Goal: Information Seeking & Learning: Learn about a topic

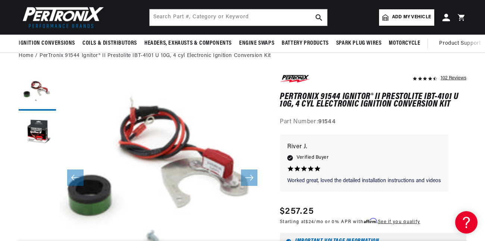
scroll to position [37, 0]
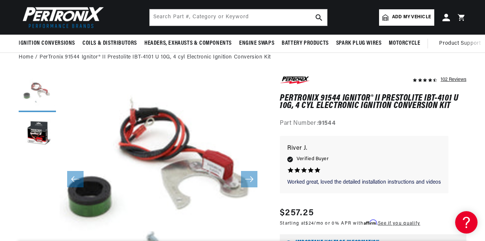
click at [44, 94] on button "Load image 1 in gallery view" at bounding box center [37, 93] width 37 height 37
click at [39, 131] on button "Load image 2 in gallery view" at bounding box center [37, 134] width 37 height 37
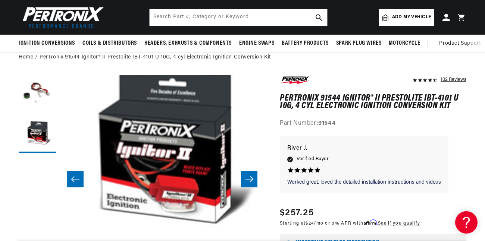
scroll to position [0, 205]
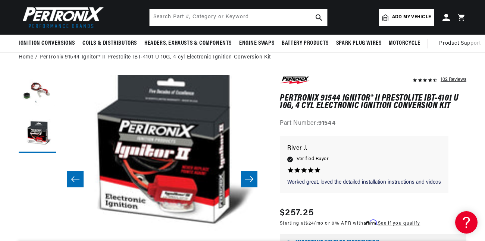
click at [252, 180] on icon "Slide right" at bounding box center [249, 179] width 8 height 6
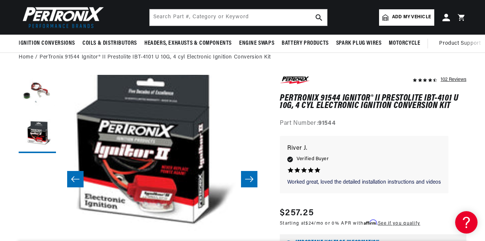
click at [252, 180] on icon "Slide right" at bounding box center [249, 179] width 8 height 6
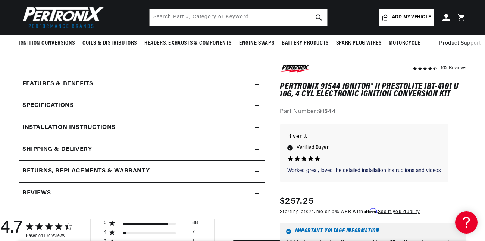
scroll to position [261, 0]
